Goal: Use online tool/utility: Utilize a website feature to perform a specific function

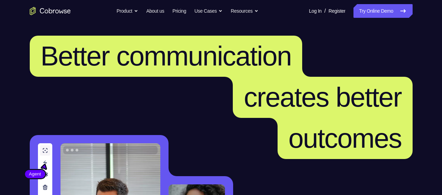
click at [372, 6] on link "Try Online Demo" at bounding box center [383, 11] width 59 height 14
click at [381, 10] on link "Try Online Demo" at bounding box center [383, 11] width 59 height 14
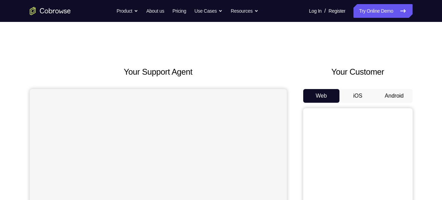
click at [388, 91] on button "Android" at bounding box center [394, 96] width 37 height 14
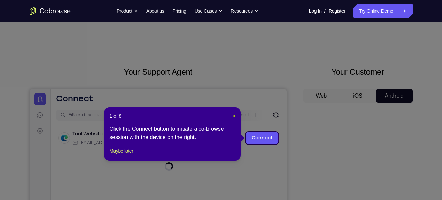
click at [233, 116] on span "×" at bounding box center [234, 115] width 3 height 5
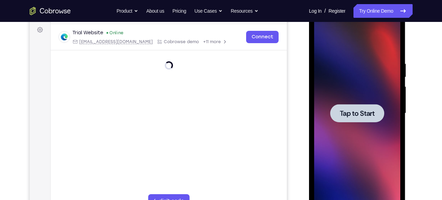
click at [356, 113] on span "Tap to Start" at bounding box center [357, 113] width 35 height 7
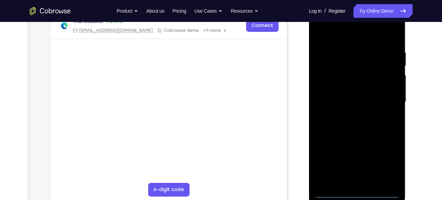
scroll to position [112, 0]
click at [357, 193] on div at bounding box center [357, 102] width 86 height 192
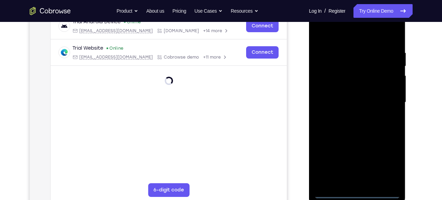
click at [389, 166] on div at bounding box center [357, 102] width 86 height 192
click at [336, 34] on div at bounding box center [357, 102] width 86 height 192
click at [327, 78] on div at bounding box center [357, 102] width 86 height 192
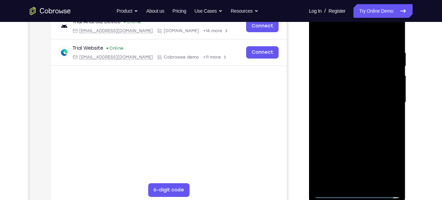
click at [328, 81] on div at bounding box center [357, 102] width 86 height 192
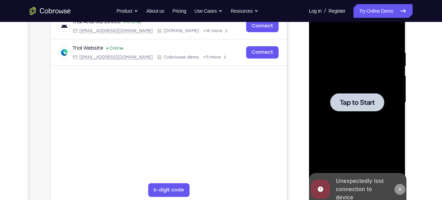
click at [401, 192] on button at bounding box center [400, 189] width 11 height 11
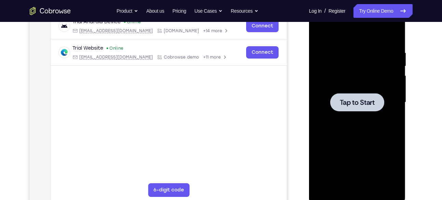
click at [337, 93] on div at bounding box center [357, 102] width 54 height 18
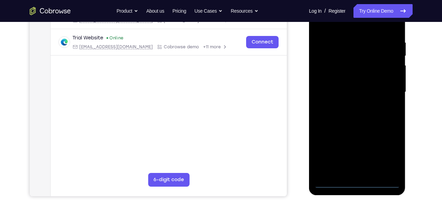
scroll to position [125, 0]
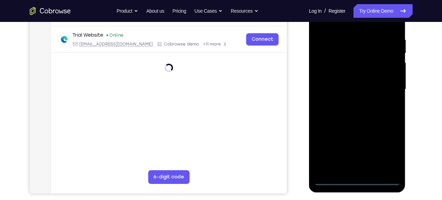
click at [356, 179] on div at bounding box center [357, 90] width 86 height 192
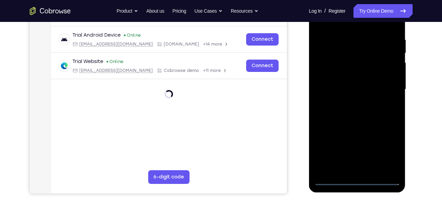
click at [388, 151] on div at bounding box center [357, 90] width 86 height 192
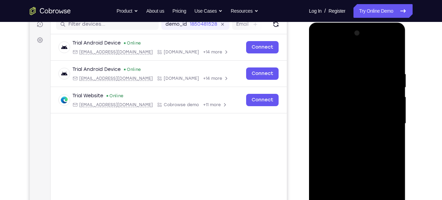
scroll to position [90, 0]
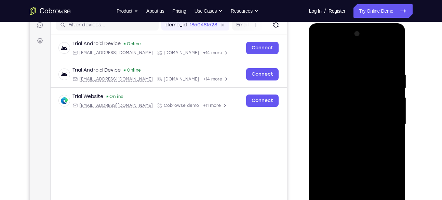
click at [330, 58] on div at bounding box center [357, 124] width 86 height 192
click at [330, 101] on div at bounding box center [357, 124] width 86 height 192
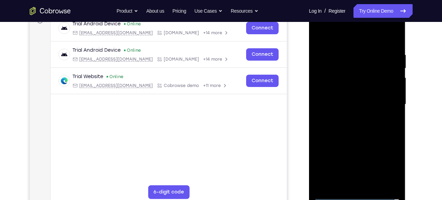
scroll to position [113, 0]
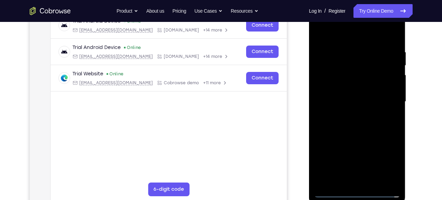
click at [353, 104] on div at bounding box center [357, 102] width 86 height 192
click at [336, 92] on div at bounding box center [357, 102] width 86 height 192
click at [344, 106] on div at bounding box center [357, 102] width 86 height 192
click at [354, 182] on div at bounding box center [357, 102] width 86 height 192
click at [380, 40] on div at bounding box center [357, 102] width 86 height 192
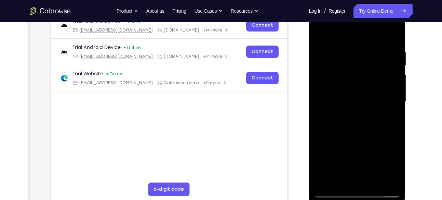
click at [374, 63] on div at bounding box center [357, 102] width 86 height 192
click at [319, 33] on div at bounding box center [357, 102] width 86 height 192
click at [318, 31] on div at bounding box center [357, 102] width 86 height 192
click at [397, 43] on div at bounding box center [357, 102] width 86 height 192
click at [346, 78] on div at bounding box center [357, 102] width 86 height 192
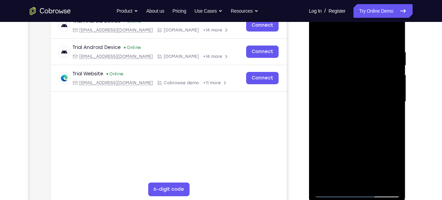
drag, startPoint x: 359, startPoint y: 154, endPoint x: 364, endPoint y: 63, distance: 91.1
click at [364, 63] on div at bounding box center [357, 102] width 86 height 192
click at [318, 31] on div at bounding box center [357, 102] width 86 height 192
click at [343, 62] on div at bounding box center [357, 102] width 86 height 192
drag, startPoint x: 361, startPoint y: 170, endPoint x: 354, endPoint y: 53, distance: 117.2
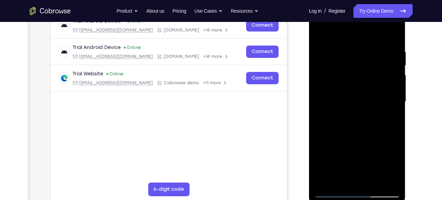
click at [354, 53] on div at bounding box center [357, 102] width 86 height 192
drag, startPoint x: 353, startPoint y: 140, endPoint x: 355, endPoint y: 53, distance: 87.2
click at [355, 53] on div at bounding box center [357, 102] width 86 height 192
click at [379, 47] on div at bounding box center [357, 102] width 86 height 192
drag, startPoint x: 372, startPoint y: 159, endPoint x: 366, endPoint y: 70, distance: 89.5
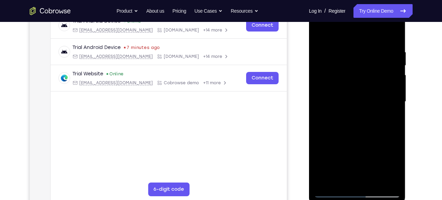
click at [366, 70] on div at bounding box center [357, 102] width 86 height 192
click at [330, 46] on div at bounding box center [357, 102] width 86 height 192
click at [395, 153] on div at bounding box center [357, 102] width 86 height 192
click at [372, 182] on div at bounding box center [357, 102] width 86 height 192
drag, startPoint x: 380, startPoint y: 167, endPoint x: 372, endPoint y: 78, distance: 89.3
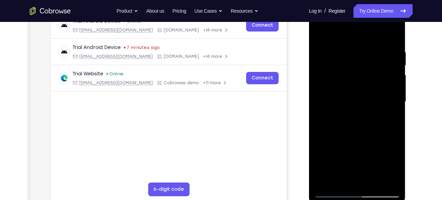
click at [372, 78] on div at bounding box center [357, 102] width 86 height 192
drag, startPoint x: 380, startPoint y: 157, endPoint x: 374, endPoint y: 79, distance: 78.2
click at [374, 79] on div at bounding box center [357, 102] width 86 height 192
drag, startPoint x: 370, startPoint y: 161, endPoint x: 367, endPoint y: 75, distance: 86.3
click at [367, 75] on div at bounding box center [357, 102] width 86 height 192
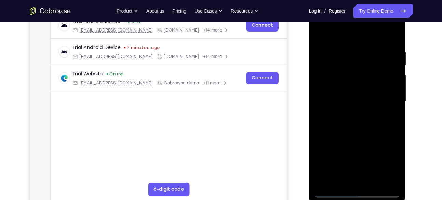
click at [319, 49] on div at bounding box center [357, 102] width 86 height 192
click at [319, 30] on div at bounding box center [357, 102] width 86 height 192
click at [337, 49] on div at bounding box center [357, 102] width 86 height 192
drag, startPoint x: 372, startPoint y: 55, endPoint x: 385, endPoint y: 184, distance: 129.3
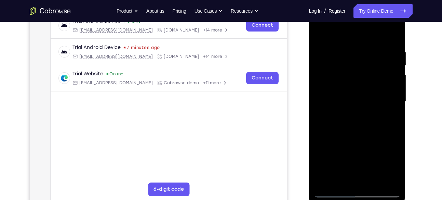
click at [385, 184] on div at bounding box center [357, 102] width 86 height 192
drag, startPoint x: 376, startPoint y: 52, endPoint x: 386, endPoint y: 206, distance: 154.9
click at [386, 199] on html "Online web based iOS Simulators and Android Emulators. Run iPhone, iPad, Mobile…" at bounding box center [357, 103] width 97 height 205
click at [336, 124] on div at bounding box center [357, 102] width 86 height 192
click at [350, 44] on div at bounding box center [357, 102] width 86 height 192
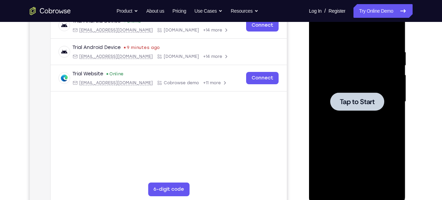
click at [357, 101] on span "Tap to Start" at bounding box center [357, 101] width 35 height 7
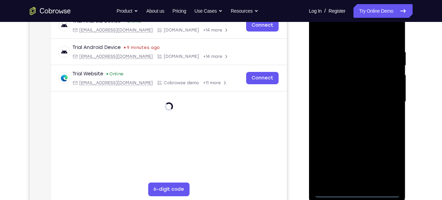
click at [360, 191] on div at bounding box center [357, 102] width 86 height 192
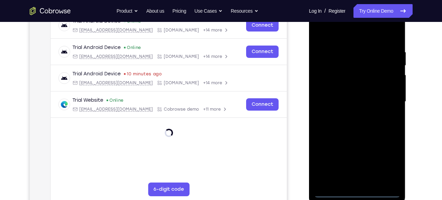
click at [390, 165] on div at bounding box center [357, 102] width 86 height 192
click at [336, 36] on div at bounding box center [357, 102] width 86 height 192
click at [329, 83] on div at bounding box center [357, 102] width 86 height 192
click at [342, 98] on div at bounding box center [357, 102] width 86 height 192
click at [357, 92] on div at bounding box center [357, 102] width 86 height 192
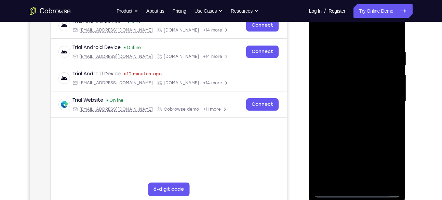
click at [346, 107] on div at bounding box center [357, 102] width 86 height 192
click at [353, 179] on div at bounding box center [357, 102] width 86 height 192
click at [385, 31] on div at bounding box center [357, 102] width 86 height 192
click at [318, 89] on div at bounding box center [357, 102] width 86 height 192
click at [396, 36] on div at bounding box center [357, 102] width 86 height 192
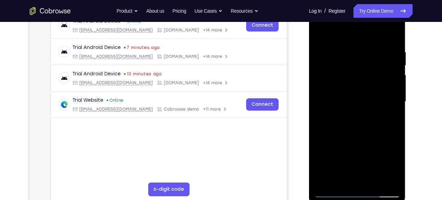
click at [349, 64] on div at bounding box center [357, 102] width 86 height 192
drag, startPoint x: 365, startPoint y: 157, endPoint x: 374, endPoint y: 38, distance: 119.8
click at [374, 38] on div at bounding box center [357, 102] width 86 height 192
drag, startPoint x: 369, startPoint y: 156, endPoint x: 370, endPoint y: 40, distance: 116.3
click at [370, 40] on div at bounding box center [357, 102] width 86 height 192
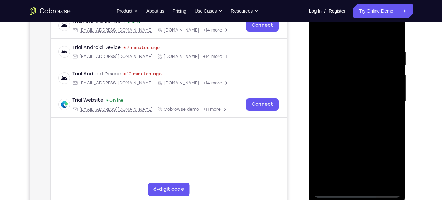
click at [319, 32] on div at bounding box center [357, 102] width 86 height 192
click at [341, 98] on div at bounding box center [357, 102] width 86 height 192
drag, startPoint x: 384, startPoint y: 151, endPoint x: 377, endPoint y: 40, distance: 110.7
click at [377, 40] on div at bounding box center [357, 102] width 86 height 192
drag, startPoint x: 372, startPoint y: 168, endPoint x: 373, endPoint y: 51, distance: 117.3
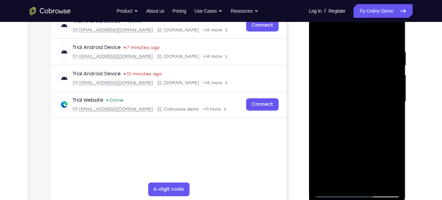
click at [373, 51] on div at bounding box center [357, 102] width 86 height 192
click at [318, 33] on div at bounding box center [357, 102] width 86 height 192
drag, startPoint x: 362, startPoint y: 136, endPoint x: 354, endPoint y: 173, distance: 37.4
click at [354, 173] on div at bounding box center [357, 102] width 86 height 192
click at [336, 54] on div at bounding box center [357, 102] width 86 height 192
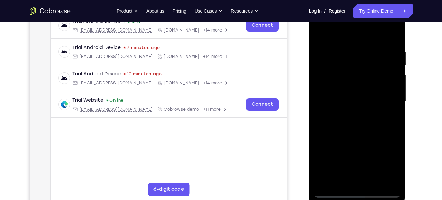
drag, startPoint x: 372, startPoint y: 156, endPoint x: 363, endPoint y: 61, distance: 95.5
click at [363, 61] on div at bounding box center [357, 102] width 86 height 192
click at [373, 147] on div at bounding box center [357, 102] width 86 height 192
drag, startPoint x: 373, startPoint y: 147, endPoint x: 378, endPoint y: 38, distance: 109.6
click at [378, 38] on div at bounding box center [357, 102] width 86 height 192
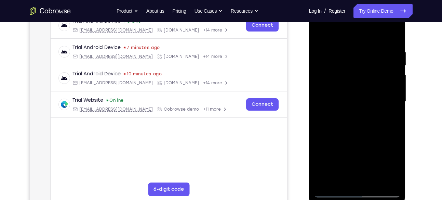
drag, startPoint x: 362, startPoint y: 143, endPoint x: 362, endPoint y: 198, distance: 54.7
click at [362, 198] on div at bounding box center [357, 103] width 97 height 204
drag, startPoint x: 362, startPoint y: 41, endPoint x: 353, endPoint y: 167, distance: 126.5
click at [353, 167] on div at bounding box center [357, 102] width 86 height 192
drag, startPoint x: 359, startPoint y: 47, endPoint x: 353, endPoint y: 148, distance: 101.4
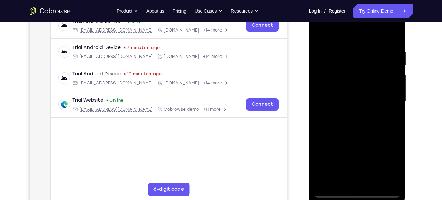
click at [353, 148] on div at bounding box center [357, 102] width 86 height 192
click at [332, 157] on div at bounding box center [357, 102] width 86 height 192
click at [341, 132] on div at bounding box center [357, 102] width 86 height 192
drag, startPoint x: 322, startPoint y: 165, endPoint x: 324, endPoint y: 112, distance: 53.4
click at [324, 112] on div at bounding box center [357, 102] width 86 height 192
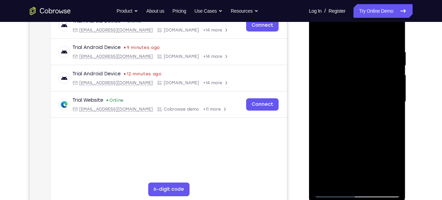
click at [319, 109] on div at bounding box center [357, 102] width 86 height 192
click at [320, 51] on div at bounding box center [357, 102] width 86 height 192
